Goal: Navigation & Orientation: Find specific page/section

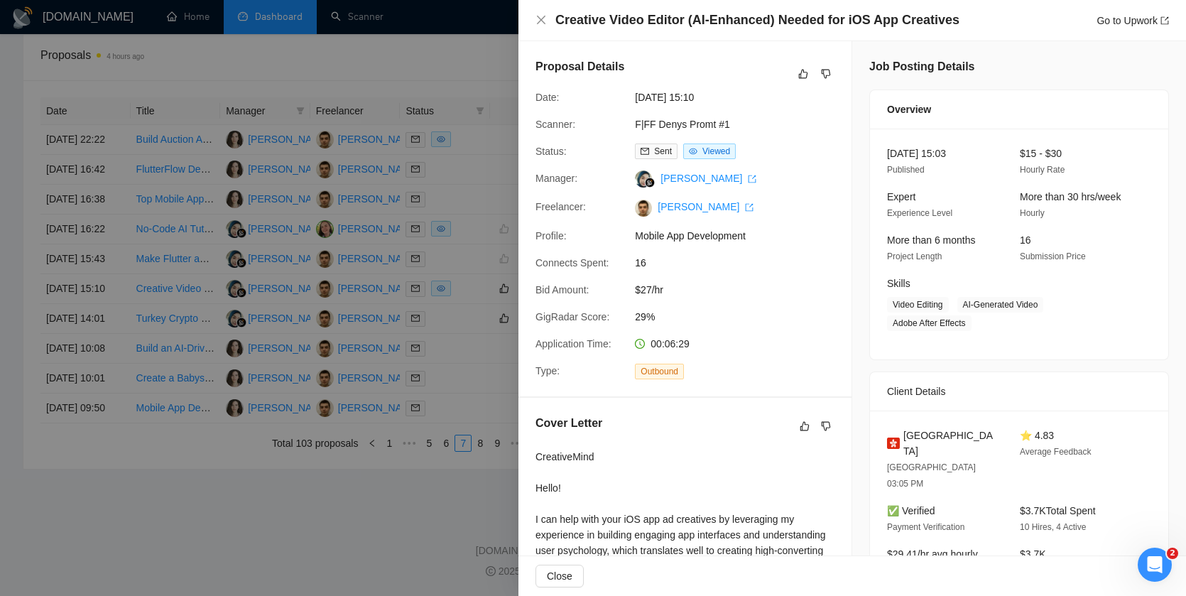
scroll to position [443, 0]
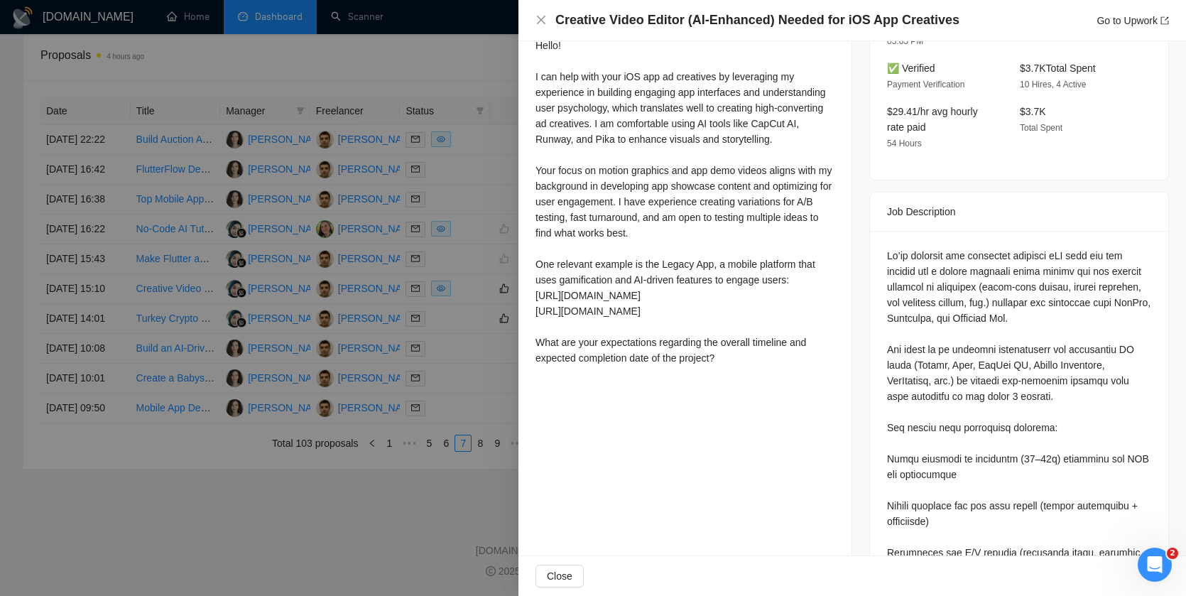
click at [288, 418] on div at bounding box center [593, 298] width 1186 height 596
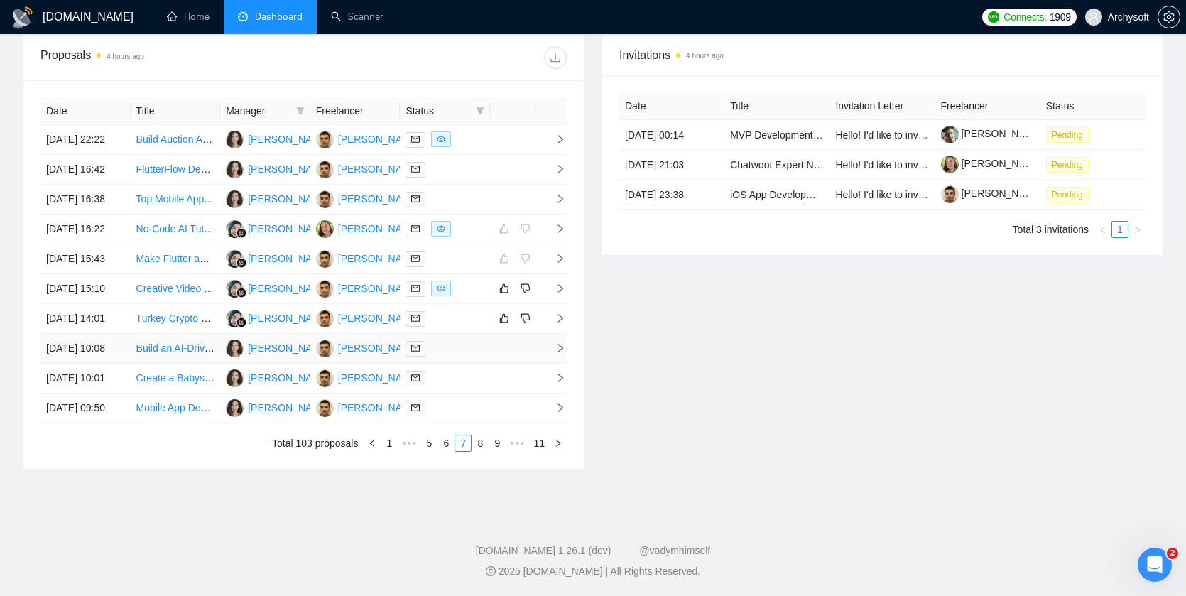
scroll to position [553, 0]
click at [386, 451] on link "1" at bounding box center [389, 443] width 16 height 16
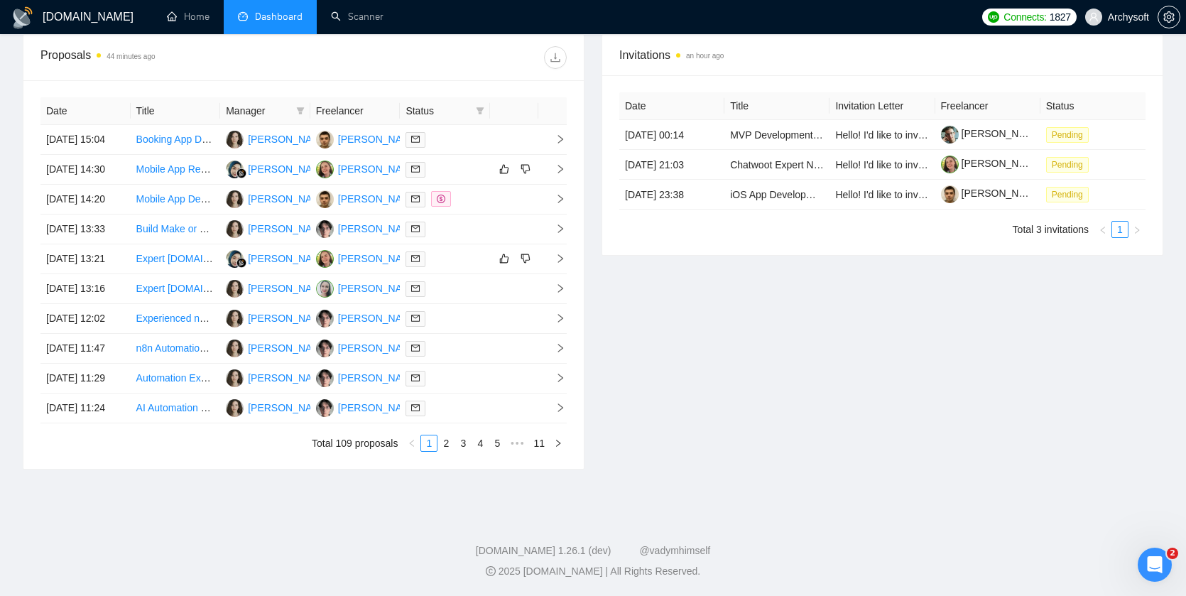
scroll to position [617, 0]
click at [446, 451] on link "2" at bounding box center [446, 443] width 16 height 16
click at [462, 451] on link "3" at bounding box center [463, 443] width 16 height 16
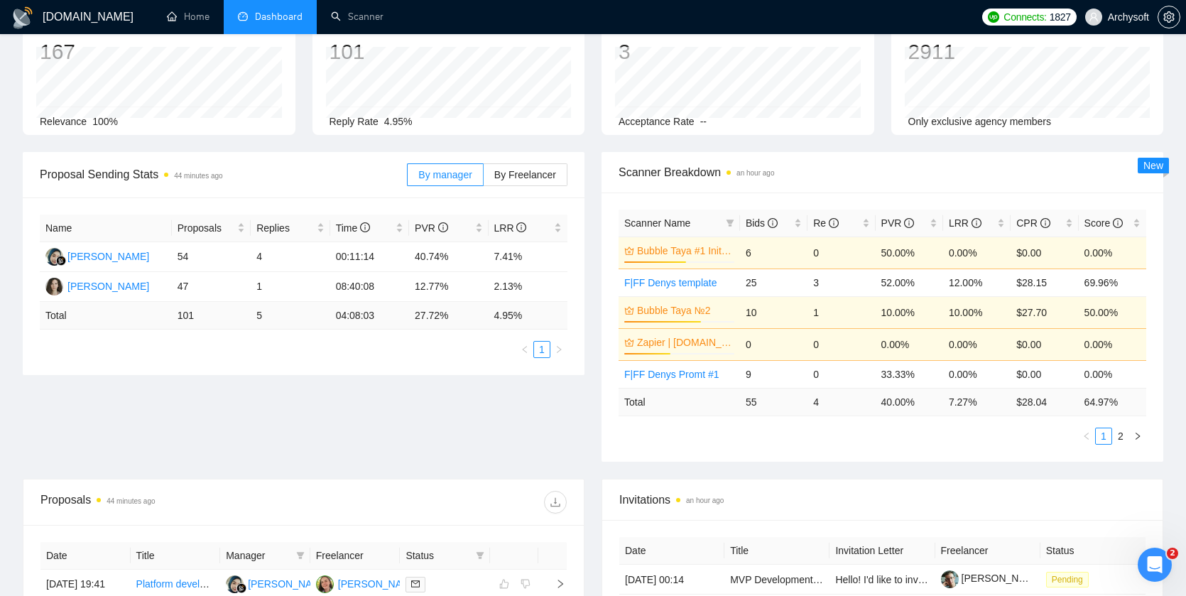
scroll to position [0, 0]
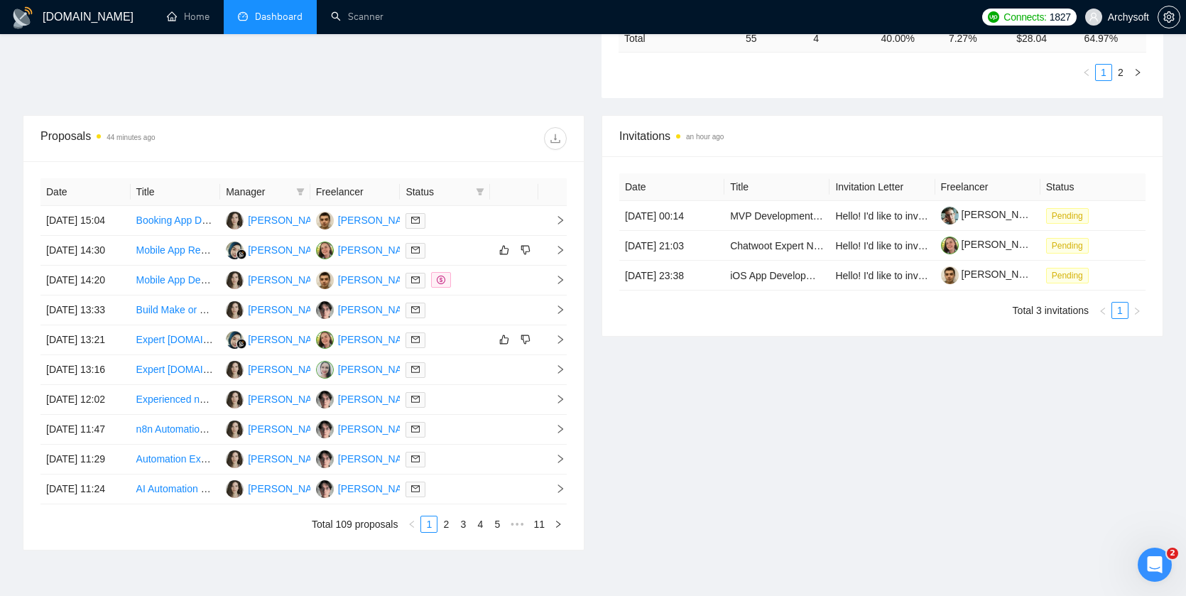
scroll to position [460, 0]
